Goal: Information Seeking & Learning: Learn about a topic

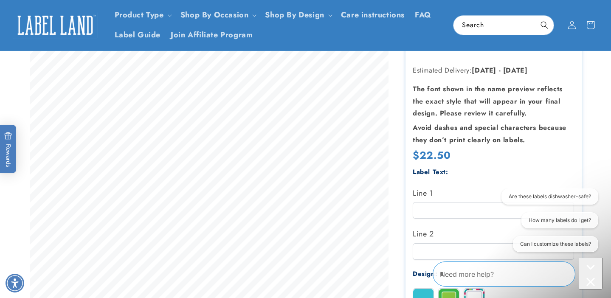
scroll to position [117, 0]
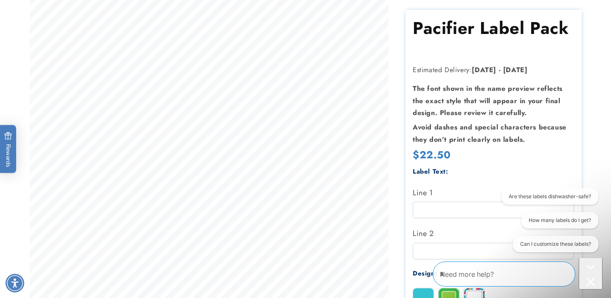
click at [585, 281] on div "Close conversation starters" at bounding box center [590, 283] width 17 height 11
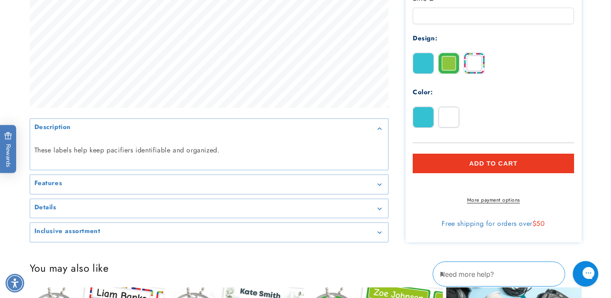
scroll to position [353, 0]
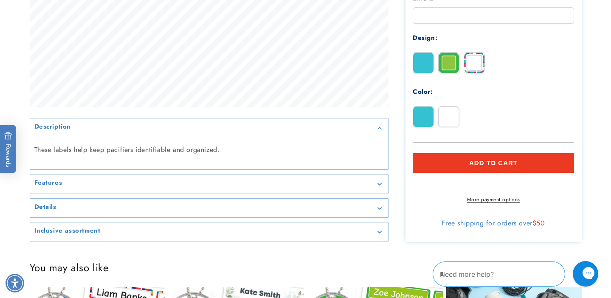
click at [378, 125] on div "Description" at bounding box center [209, 128] width 350 height 6
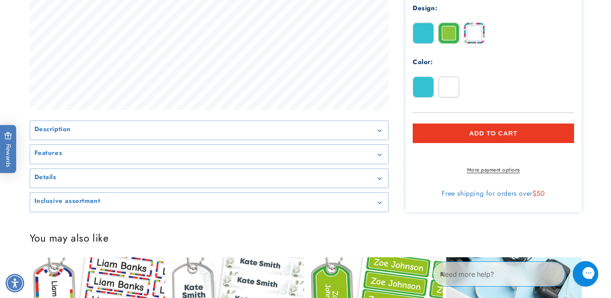
click at [378, 135] on summary "Description" at bounding box center [209, 130] width 358 height 19
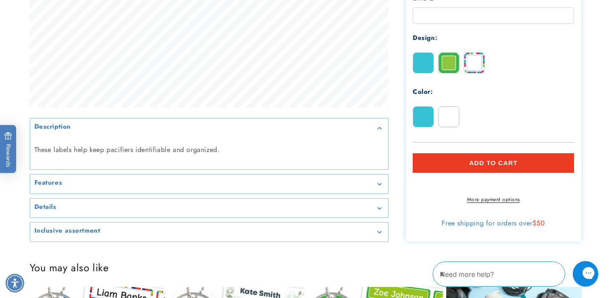
click at [379, 128] on icon "Gallery Viewer" at bounding box center [380, 128] width 4 height 2
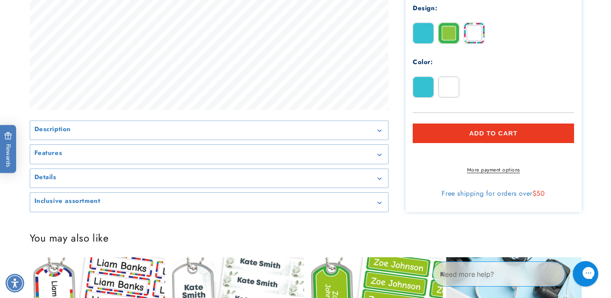
click at [381, 182] on div "Details" at bounding box center [209, 178] width 350 height 6
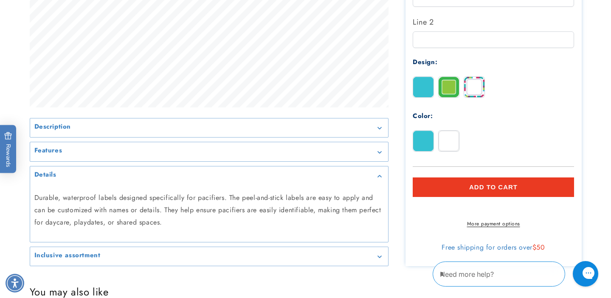
click at [380, 175] on icon "Gallery Viewer" at bounding box center [380, 176] width 4 height 3
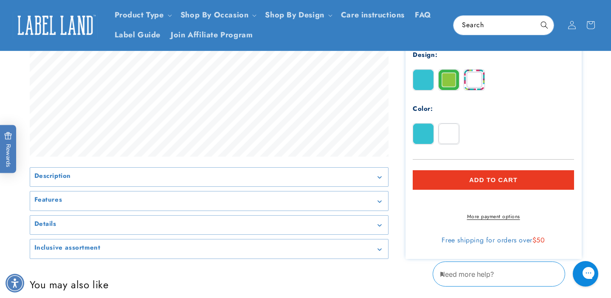
scroll to position [304, 0]
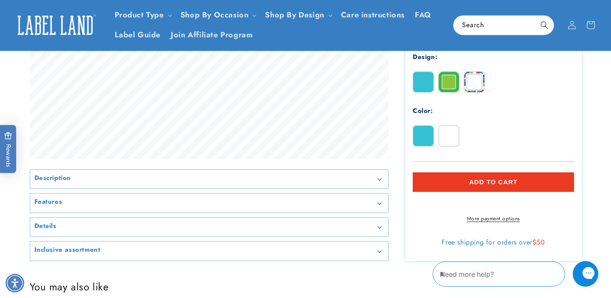
click at [380, 181] on icon "Gallery Viewer" at bounding box center [380, 179] width 4 height 3
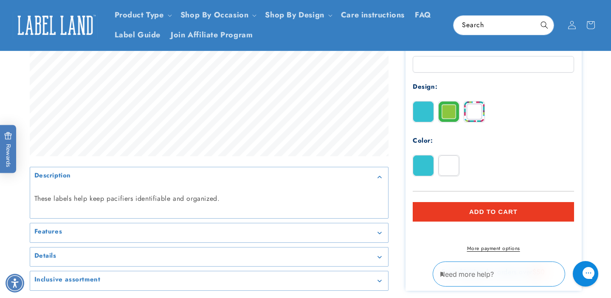
click at [380, 178] on div "Description" at bounding box center [209, 177] width 350 height 6
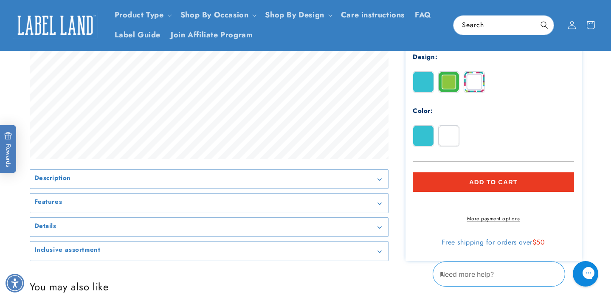
click at [381, 205] on summary "Features" at bounding box center [209, 203] width 358 height 19
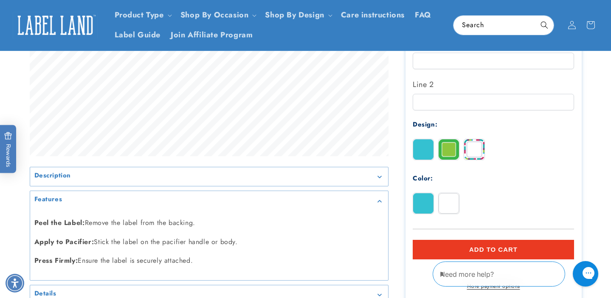
click at [378, 200] on icon "Gallery Viewer" at bounding box center [380, 201] width 4 height 3
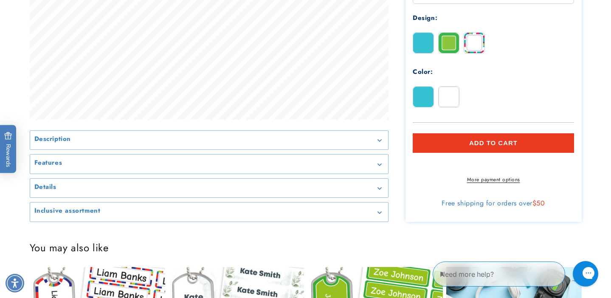
scroll to position [346, 0]
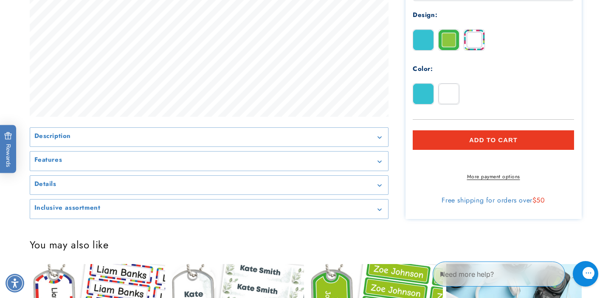
click at [379, 211] on icon "Gallery Viewer" at bounding box center [380, 210] width 4 height 3
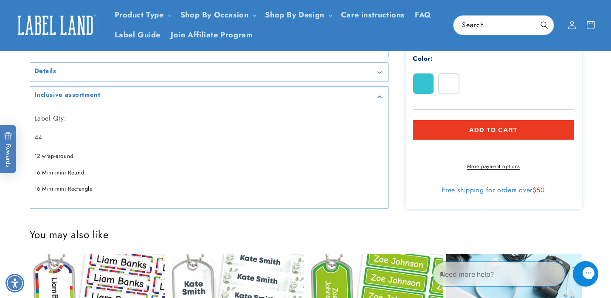
scroll to position [455, 0]
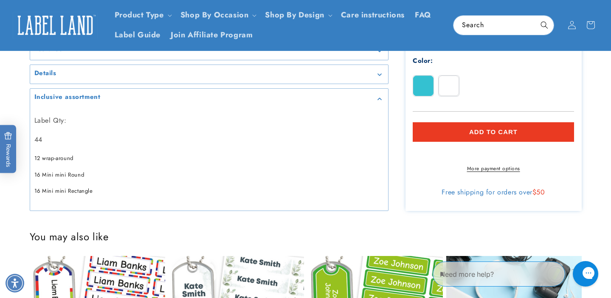
click at [379, 98] on icon "Gallery Viewer" at bounding box center [380, 99] width 4 height 3
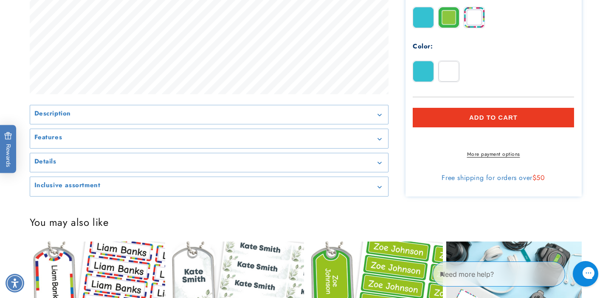
scroll to position [370, 0]
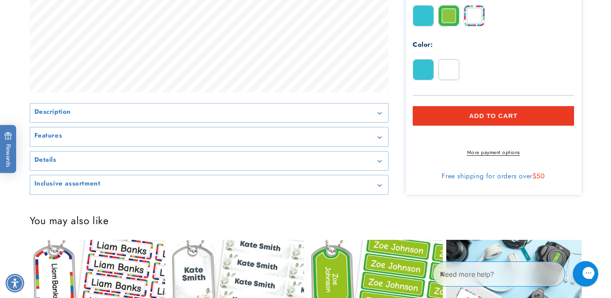
click at [381, 195] on summary "Inclusive assortment" at bounding box center [209, 184] width 358 height 19
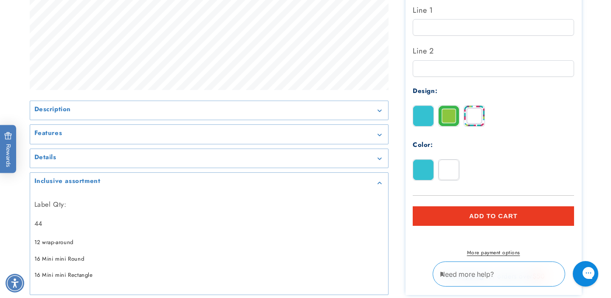
click at [381, 183] on icon "Gallery Viewer" at bounding box center [380, 183] width 4 height 2
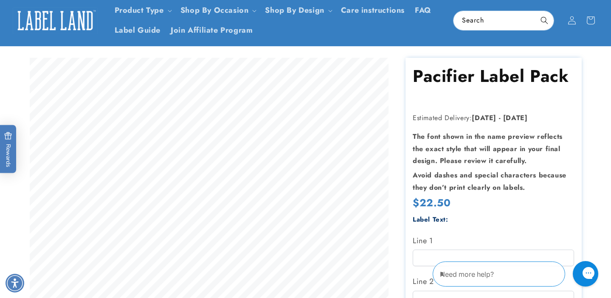
scroll to position [0, 0]
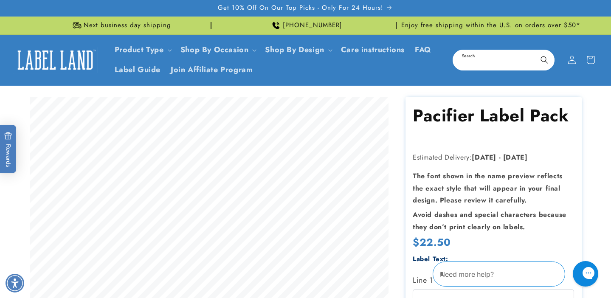
click at [474, 59] on input "Search" at bounding box center [504, 60] width 100 height 19
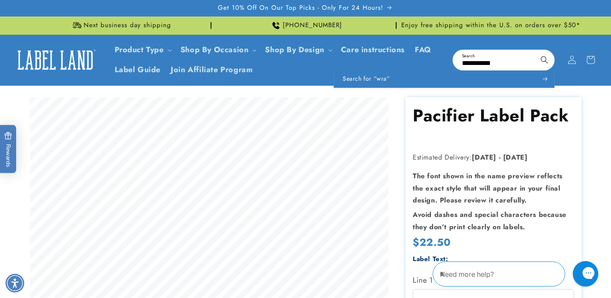
type input "**********"
click at [535, 51] on button "Search" at bounding box center [544, 60] width 19 height 19
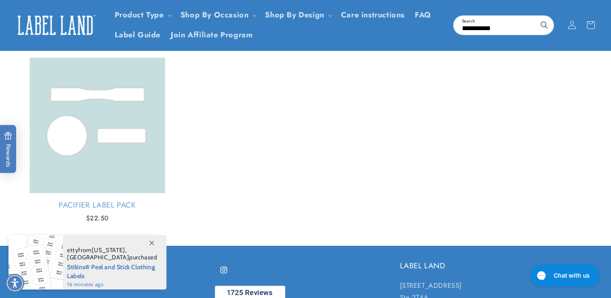
scroll to position [118, 0]
